Goal: Task Accomplishment & Management: Manage account settings

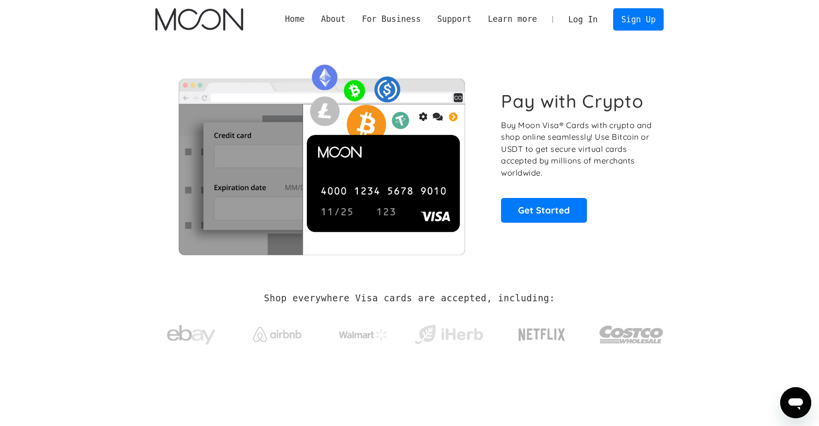
click at [581, 18] on link "Log In" at bounding box center [583, 19] width 46 height 21
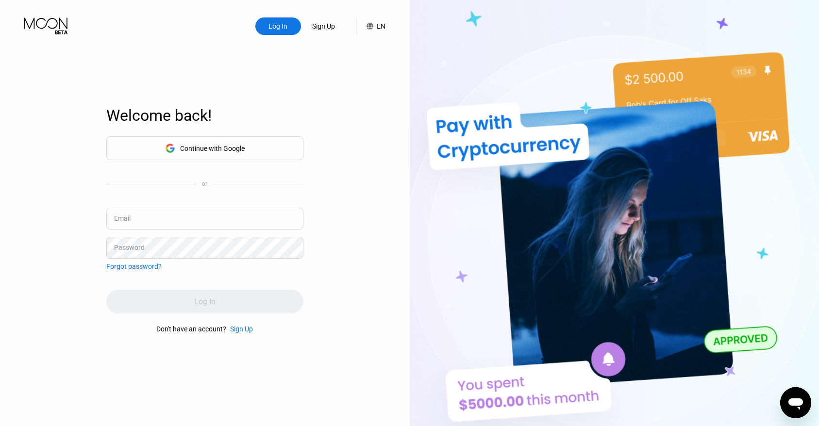
click at [237, 153] on div "Continue with Google" at bounding box center [205, 148] width 80 height 15
